Goal: Book appointment/travel/reservation

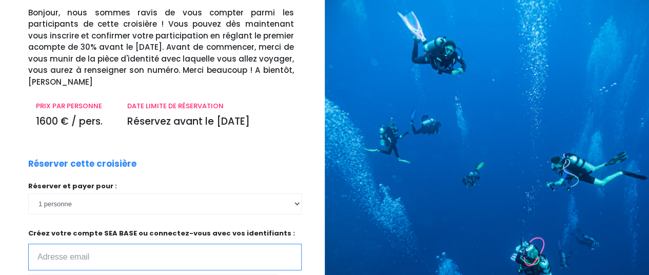
scroll to position [103, 0]
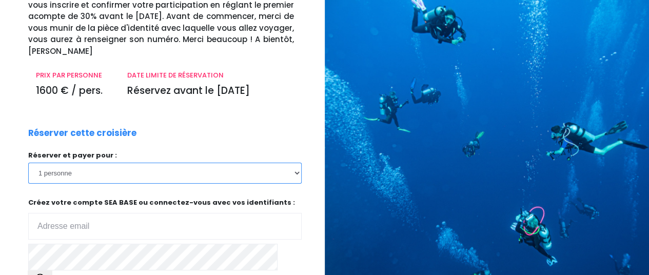
click at [99, 163] on select "1 personne 2 personnes 3 personnes" at bounding box center [164, 173] width 273 height 21
click at [28, 163] on select "1 personne 2 personnes 3 personnes" at bounding box center [164, 173] width 273 height 21
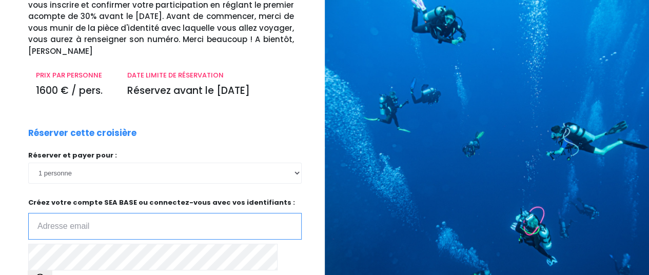
click at [87, 214] on input "email" at bounding box center [164, 226] width 273 height 27
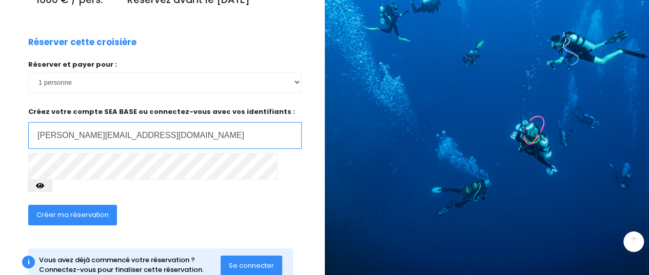
scroll to position [200, 0]
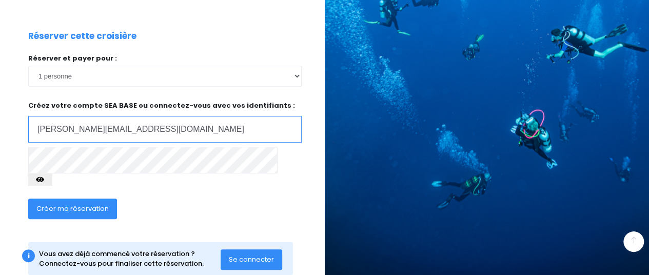
type input "erika.audry@orange.fr"
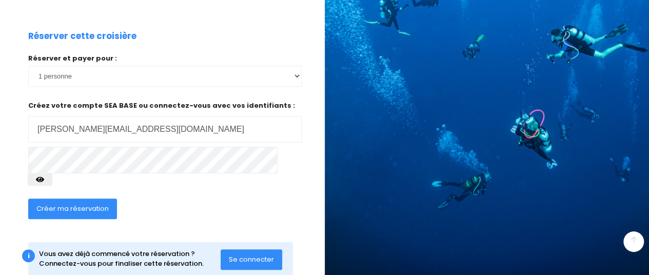
click at [44, 180] on icon "button" at bounding box center [40, 180] width 8 height 0
click at [71, 204] on span "Créer ma réservation" at bounding box center [72, 209] width 72 height 10
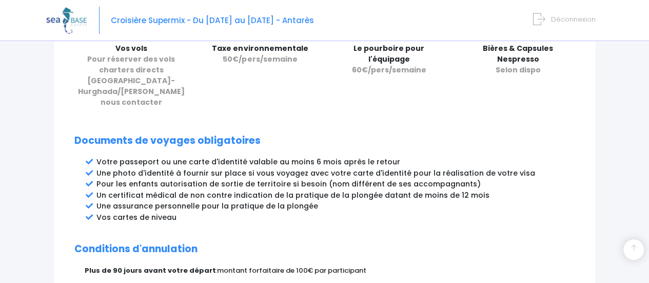
scroll to position [513, 0]
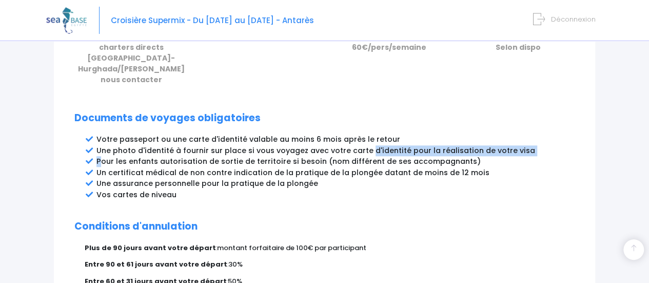
drag, startPoint x: 99, startPoint y: 152, endPoint x: 364, endPoint y: 140, distance: 265.5
click at [364, 140] on ul "Votre passeport ou une carte d'identité valable au moins 6 mois après le retour…" at bounding box center [335, 167] width 478 height 66
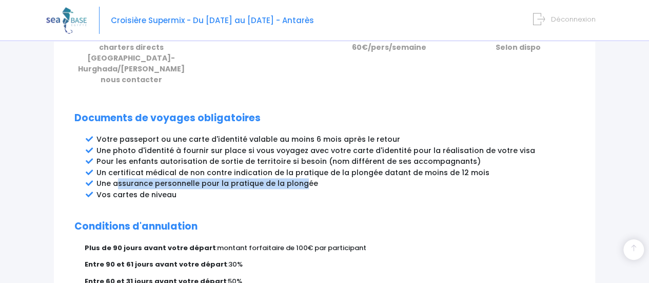
drag, startPoint x: 117, startPoint y: 174, endPoint x: 303, endPoint y: 172, distance: 185.2
click at [302, 178] on li "Une assurance personnelle pour la pratique de la plongée" at bounding box center [335, 183] width 478 height 11
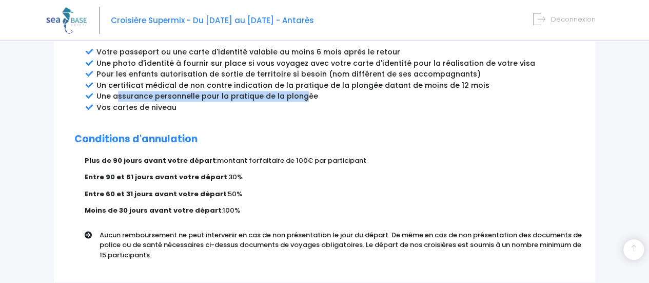
scroll to position [616, 0]
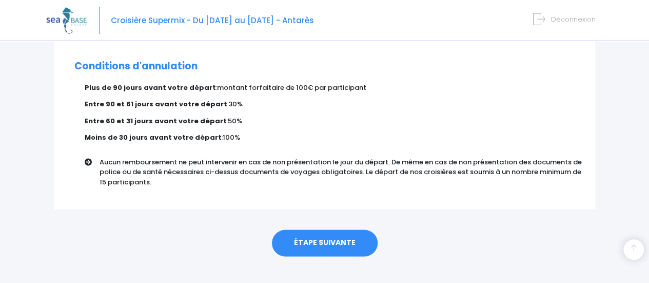
scroll to position [676, 0]
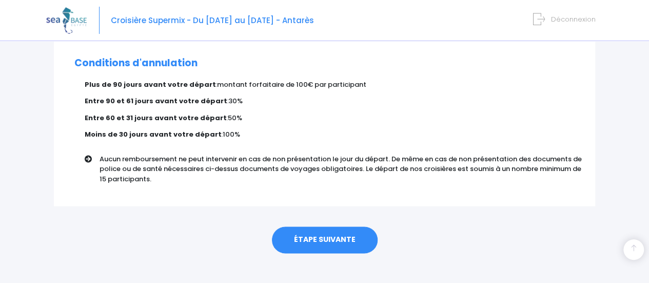
click at [318, 226] on link "ÉTAPE SUIVANTE" at bounding box center [325, 239] width 106 height 27
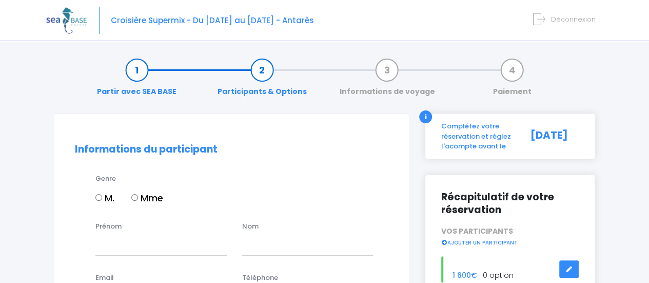
click at [133, 197] on input "Mme" at bounding box center [134, 197] width 7 height 7
radio input "true"
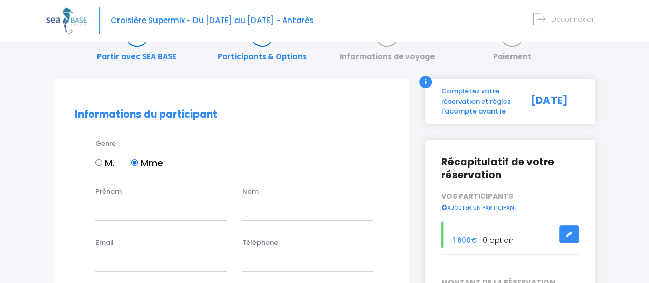
scroll to position [51, 0]
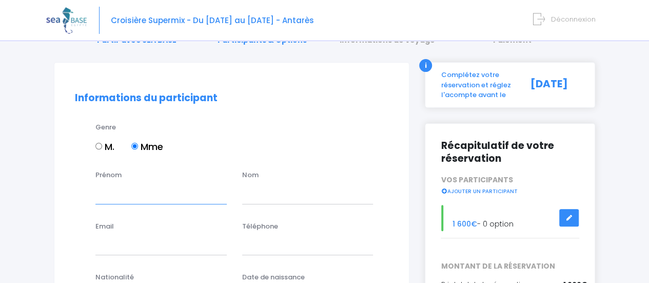
click at [133, 195] on input "Prénom" at bounding box center [160, 193] width 131 height 21
type input "e"
type input "[PERSON_NAME]"
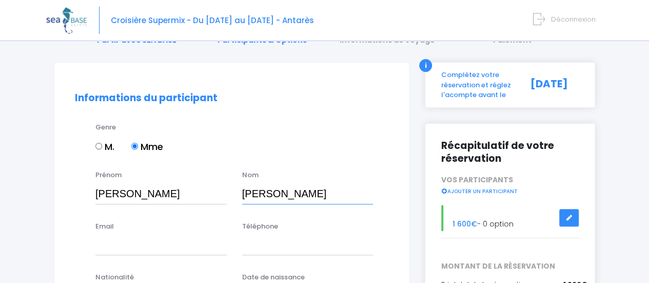
type input "Audry"
click at [120, 244] on input "Email" at bounding box center [160, 244] width 131 height 21
type input "erika.audry@orange.fr"
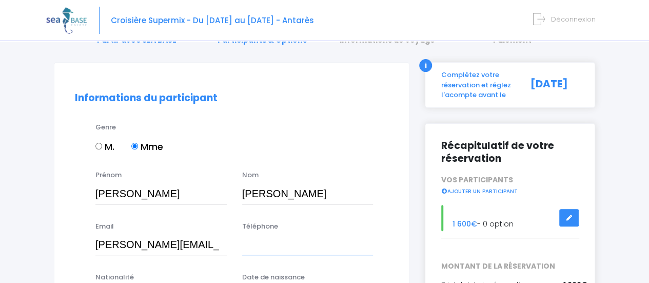
click at [260, 248] on input "Téléphone" at bounding box center [307, 244] width 131 height 21
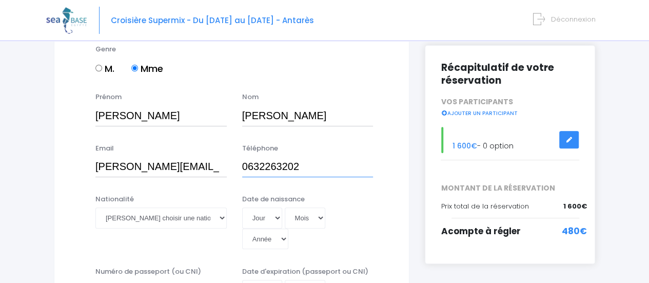
scroll to position [154, 0]
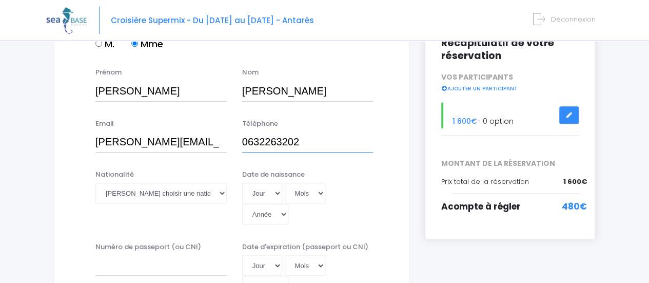
type input "0632263202"
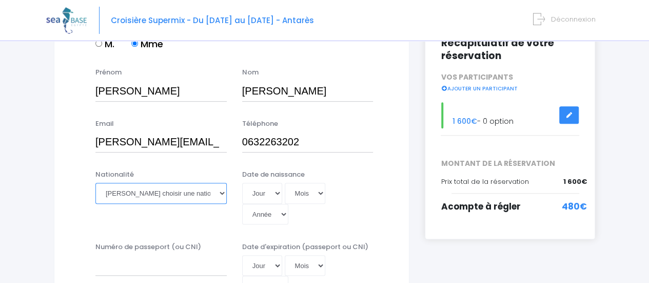
click at [134, 192] on select "Veuillez choisir une nationalité Afghane Albanaise Algerienne Allemande America…" at bounding box center [160, 193] width 131 height 21
click at [95, 183] on select "Veuillez choisir une nationalité Afghane Albanaise Algerienne Allemande America…" at bounding box center [160, 193] width 131 height 21
click at [150, 192] on select "Veuillez choisir une nationalité Afghane Albanaise Algerienne Allemande America…" at bounding box center [160, 193] width 131 height 21
select select "Française"
click at [95, 183] on select "Veuillez choisir une nationalité Afghane Albanaise Algerienne Allemande America…" at bounding box center [160, 193] width 131 height 21
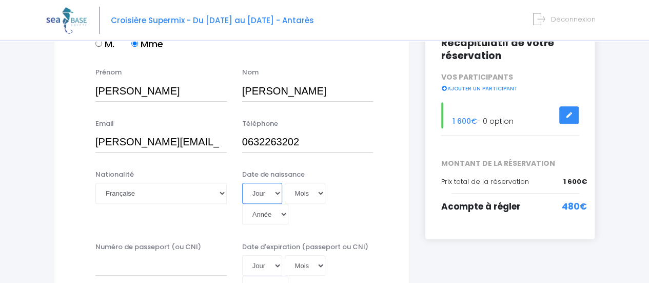
click at [261, 193] on select "Jour 01 02 03 04 05 06 07 08 09 10 11 12 13 14 15 16 17 18 19 20 21 22 23 24 25…" at bounding box center [262, 193] width 40 height 21
select select "02"
click at [242, 183] on select "Jour 01 02 03 04 05 06 07 08 09 10 11 12 13 14 15 16 17 18 19 20 21 22 23 24 25…" at bounding box center [262, 193] width 40 height 21
click at [305, 193] on select "Mois 01 02 03 04 05 06 07 08 09 10 11 12" at bounding box center [305, 193] width 41 height 21
select select "06"
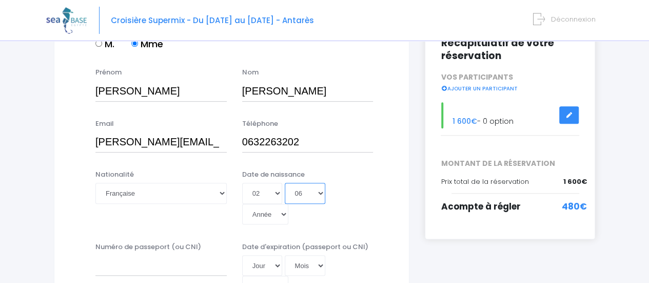
click at [285, 183] on select "Mois 01 02 03 04 05 06 07 08 09 10 11 12" at bounding box center [305, 193] width 41 height 21
click at [288, 204] on select "Année 2045 2044 2043 2042 2041 2040 2039 2038 2037 2036 2035 2034 2033 2032 203…" at bounding box center [265, 214] width 46 height 21
select select "1991"
click at [288, 204] on select "Année 2045 2044 2043 2042 2041 2040 2039 2038 2037 2036 2035 2034 2033 2032 203…" at bounding box center [265, 214] width 46 height 21
type input "1991-06-02"
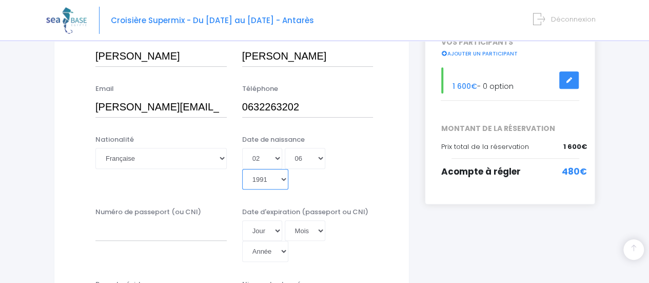
scroll to position [205, 0]
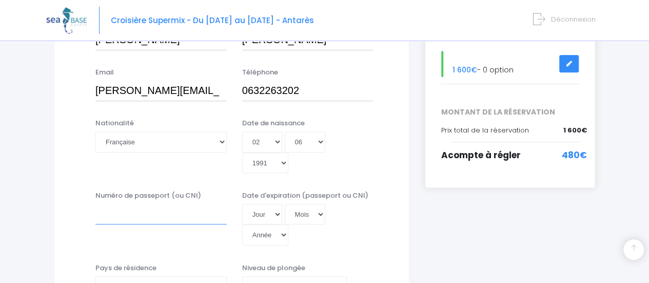
click at [160, 204] on input "Numéro de passeport (ou CNI)" at bounding box center [160, 214] width 131 height 21
type input "24AD995808"
click at [255, 204] on select "Jour 01 02 03 04 05 06 07 08 09 10 11 12 13 14 15 16 17 18 19 20 21 22 23 24 25…" at bounding box center [262, 214] width 40 height 21
select select "21"
click at [242, 204] on select "Jour 01 02 03 04 05 06 07 08 09 10 11 12 13 14 15 16 17 18 19 20 21 22 23 24 25…" at bounding box center [262, 214] width 40 height 21
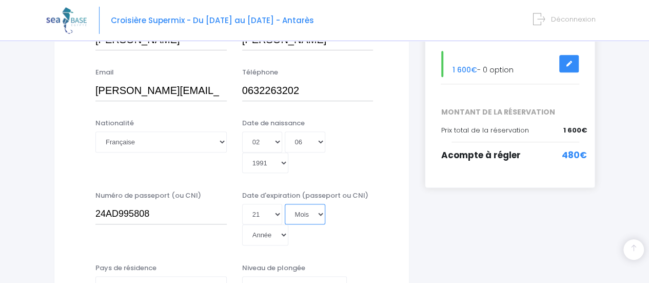
click at [306, 204] on select "Mois 01 02 03 04 05 06 07 08 09 10 11 12" at bounding box center [305, 214] width 41 height 21
select select "01"
click at [285, 204] on select "Mois 01 02 03 04 05 06 07 08 09 10 11 12" at bounding box center [305, 214] width 41 height 21
click at [288, 224] on select "Année 2045 2044 2043 2042 2041 2040 2039 2038 2037 2036 2035 2034 2033 2032 203…" at bounding box center [265, 234] width 46 height 21
select select "2034"
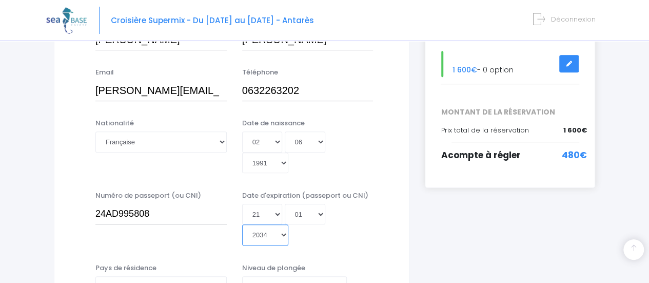
click at [288, 224] on select "Année 2045 2044 2043 2042 2041 2040 2039 2038 2037 2036 2035 2034 2033 2032 203…" at bounding box center [265, 234] width 46 height 21
type input "2034-01-21"
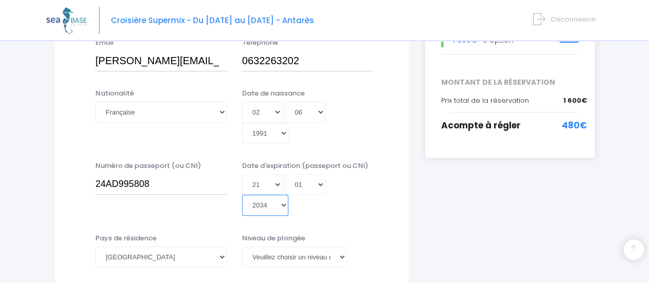
scroll to position [257, 0]
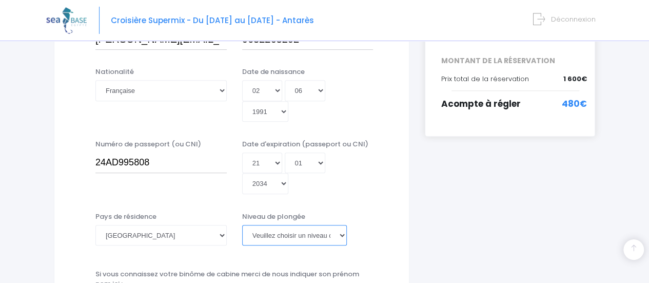
click at [300, 225] on select "Veuillez choisir un niveau de plongée Non plongeur Junior OW diver Adventure OW…" at bounding box center [294, 235] width 105 height 21
select select "N3"
click at [242, 225] on select "Veuillez choisir un niveau de plongée Non plongeur Junior OW diver Adventure OW…" at bounding box center [294, 235] width 105 height 21
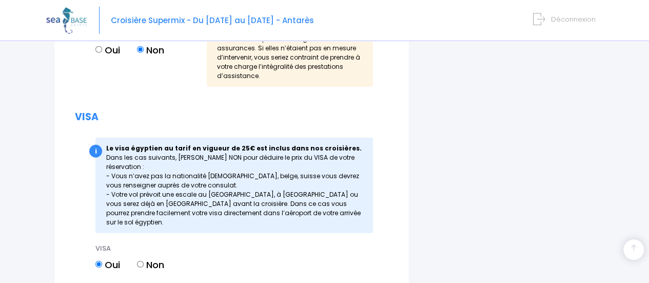
scroll to position [1283, 0]
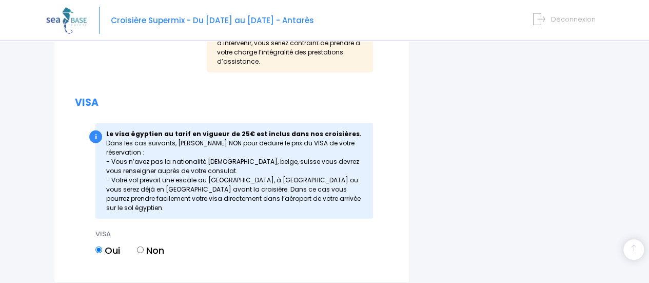
click at [96, 130] on div "i" at bounding box center [95, 136] width 13 height 13
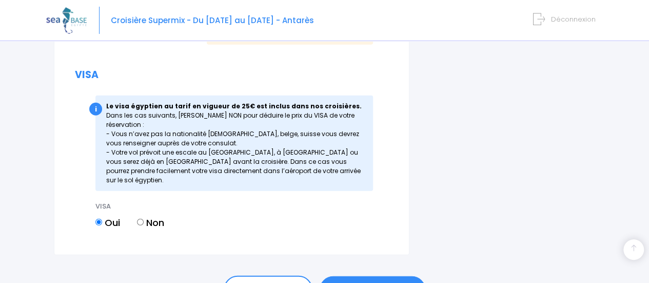
scroll to position [1325, 0]
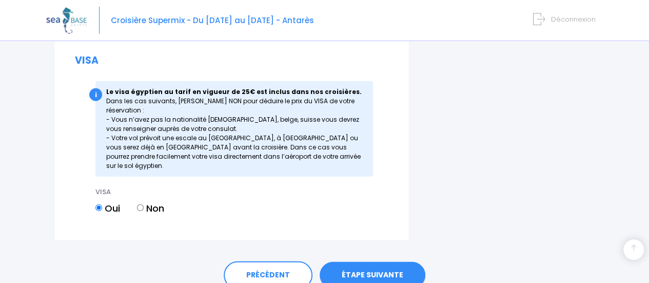
click at [367, 262] on link "ÉTAPE SUIVANTE" at bounding box center [373, 275] width 106 height 27
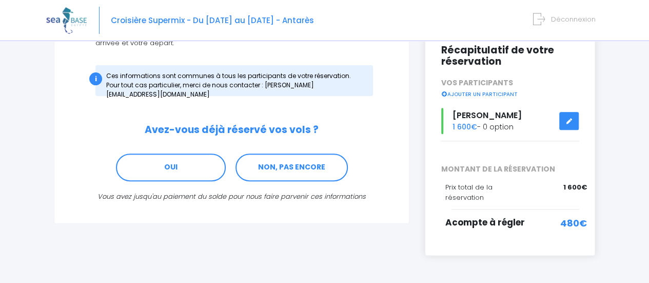
scroll to position [154, 0]
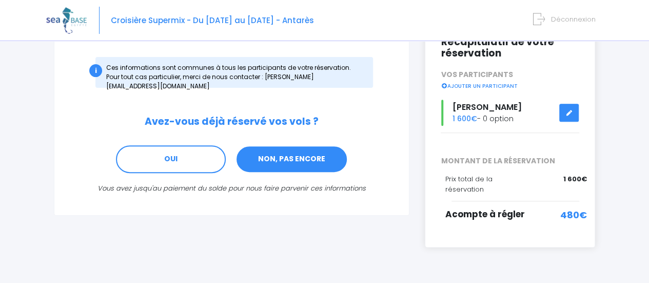
click at [274, 150] on link "NON, PAS ENCORE" at bounding box center [292, 159] width 112 height 28
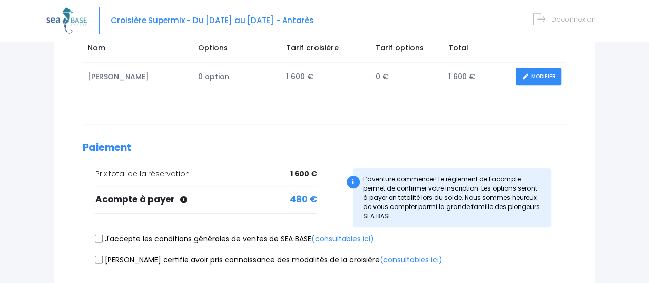
scroll to position [205, 0]
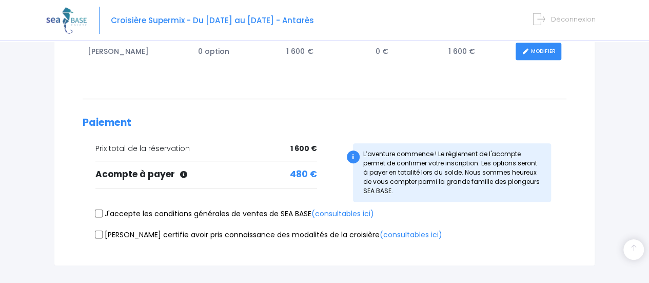
click at [97, 212] on input "J'accepte les conditions générales de ventes de SEA BASE (consultables ici)" at bounding box center [99, 213] width 8 height 8
checkbox input "true"
click at [101, 231] on input "[PERSON_NAME] certifie avoir pris connaissance des modalités de la croisière (c…" at bounding box center [99, 234] width 8 height 8
checkbox input "true"
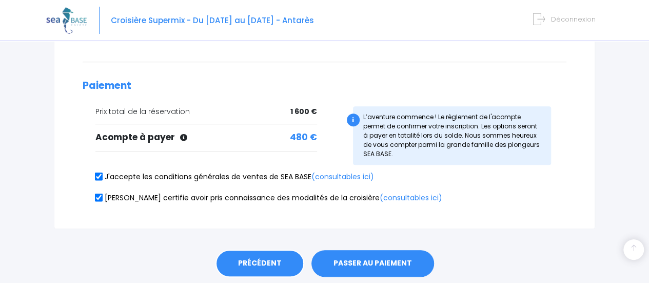
scroll to position [276, 0]
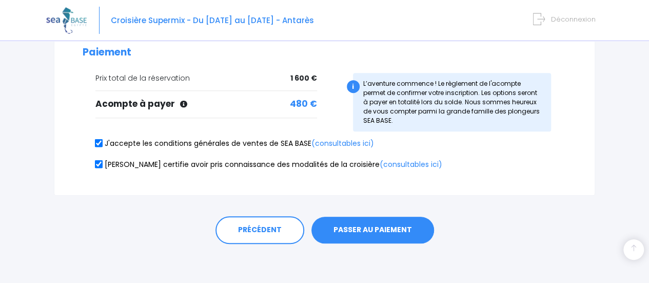
click at [379, 228] on button "PASSER AU PAIEMENT" at bounding box center [372, 230] width 123 height 27
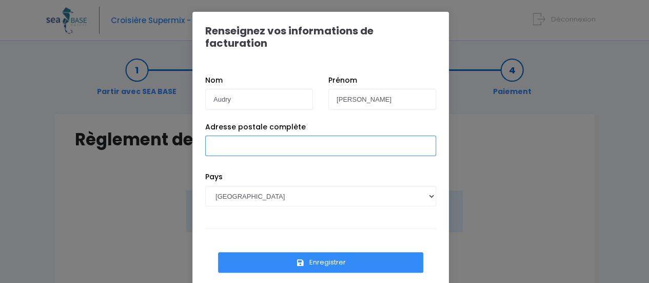
click at [241, 135] on input "Adresse postale complète" at bounding box center [320, 145] width 231 height 21
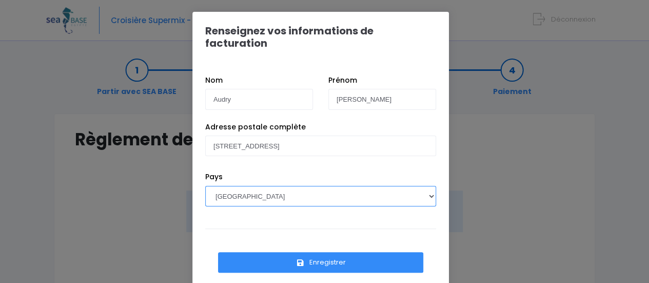
click at [265, 186] on select "AFGHANISTAN AFRIQUE DU SUD ÅLAND, ÎLES ALBANIE ALGÉRIE ALLEMAGNE ANDORRE ANGOLA…" at bounding box center [320, 196] width 231 height 21
click at [205, 186] on select "AFGHANISTAN AFRIQUE DU SUD ÅLAND, ÎLES ALBANIE ALGÉRIE ALLEMAGNE ANDORRE ANGOLA…" at bounding box center [320, 196] width 231 height 21
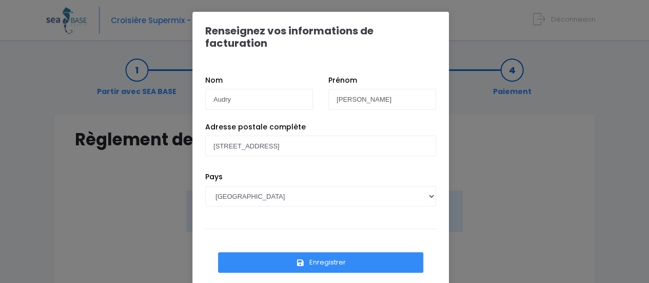
click at [247, 204] on div "Pays AFGHANISTAN AFRIQUE DU SUD ÅLAND, ÎLES ALBANIE ALGÉRIE ALLEMAGNE ANDORRE A…" at bounding box center [321, 196] width 246 height 50
click at [301, 135] on input "100 Rue Prés du Marquis" at bounding box center [320, 145] width 231 height 21
type input "[STREET_ADDRESS]"
click at [319, 252] on button "Enregistrer" at bounding box center [320, 262] width 205 height 21
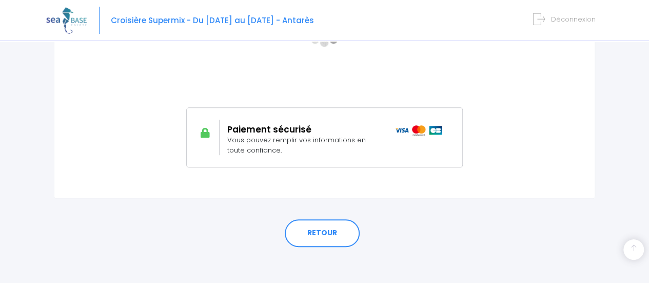
scroll to position [289, 0]
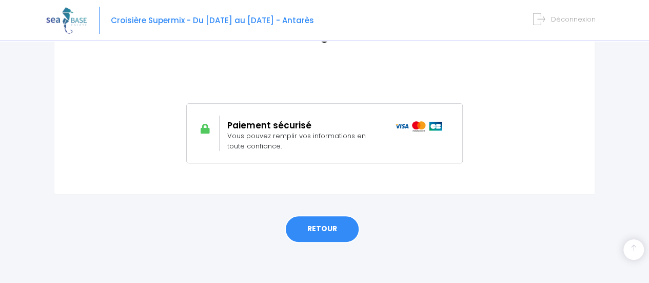
click at [324, 228] on link "RETOUR" at bounding box center [322, 229] width 75 height 28
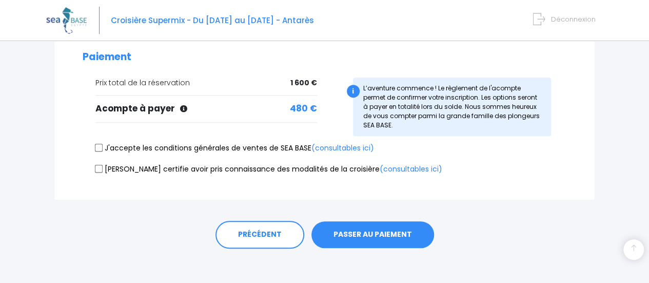
scroll to position [276, 0]
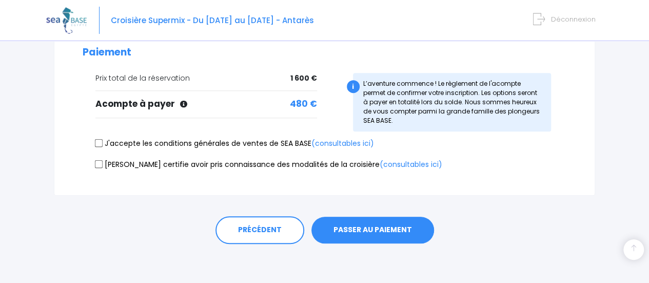
click at [154, 140] on label "J'accepte les conditions générales de ventes de SEA BASE (consultables ici)" at bounding box center [234, 143] width 279 height 11
click at [103, 140] on input "J'accepte les conditions générales de ventes de SEA BASE (consultables ici)" at bounding box center [99, 143] width 8 height 8
checkbox input "true"
click at [152, 163] on label "Je certifie avoir pris connaissance des modalités de la croisière (consultables…" at bounding box center [268, 164] width 347 height 11
click at [103, 163] on input "Je certifie avoir pris connaissance des modalités de la croisière (consultables…" at bounding box center [99, 164] width 8 height 8
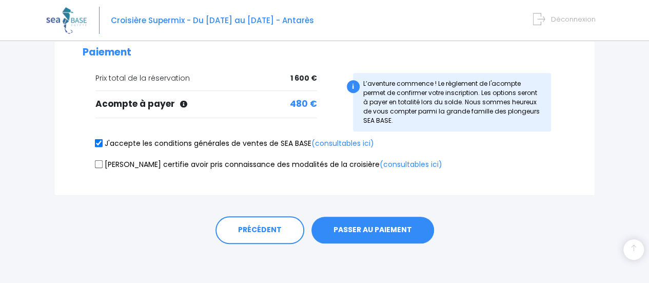
checkbox input "true"
click at [355, 226] on button "PASSER AU PAIEMENT" at bounding box center [372, 230] width 123 height 27
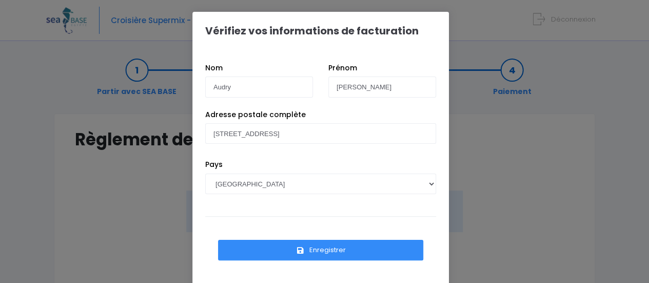
click at [329, 248] on button "Enregistrer" at bounding box center [320, 250] width 205 height 21
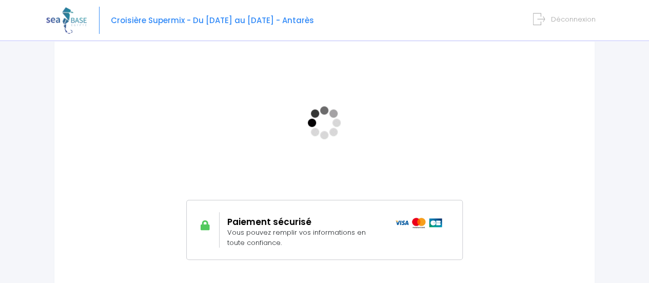
scroll to position [135, 0]
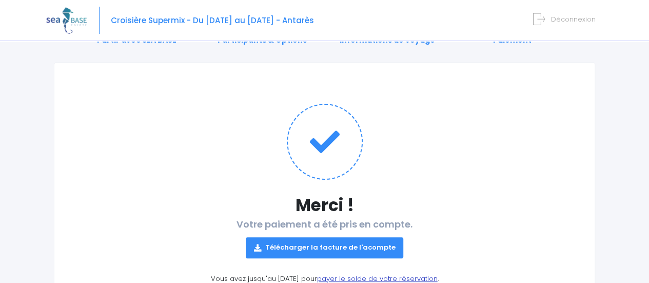
scroll to position [118, 0]
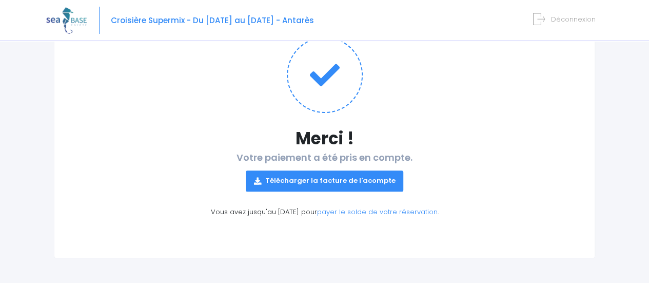
click at [343, 184] on link "Télécharger la facture de l'acompte" at bounding box center [325, 180] width 158 height 21
